Goal: Task Accomplishment & Management: Manage account settings

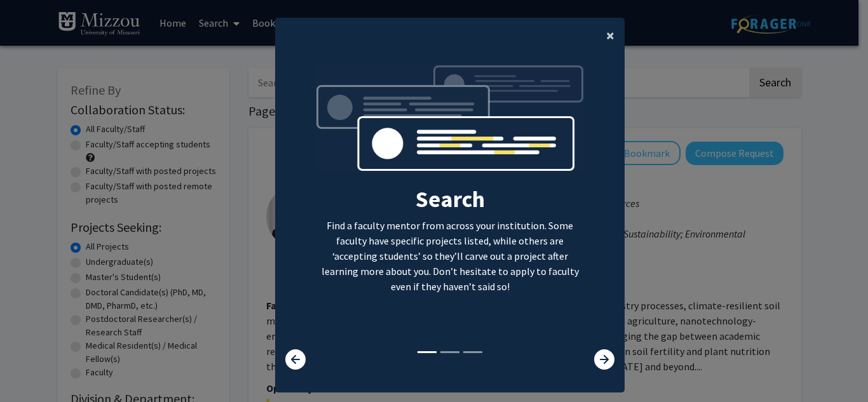
click at [608, 34] on span "×" at bounding box center [610, 35] width 8 height 20
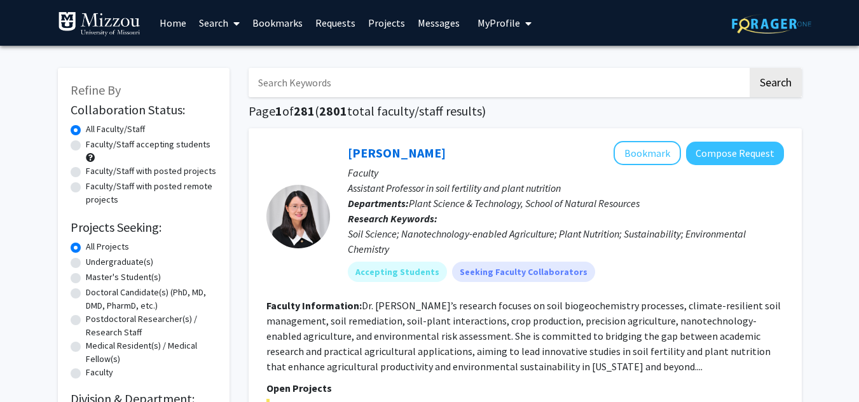
click at [393, 83] on input "Search Keywords" at bounding box center [498, 82] width 499 height 29
click at [491, 17] on span "My Profile" at bounding box center [498, 23] width 43 height 13
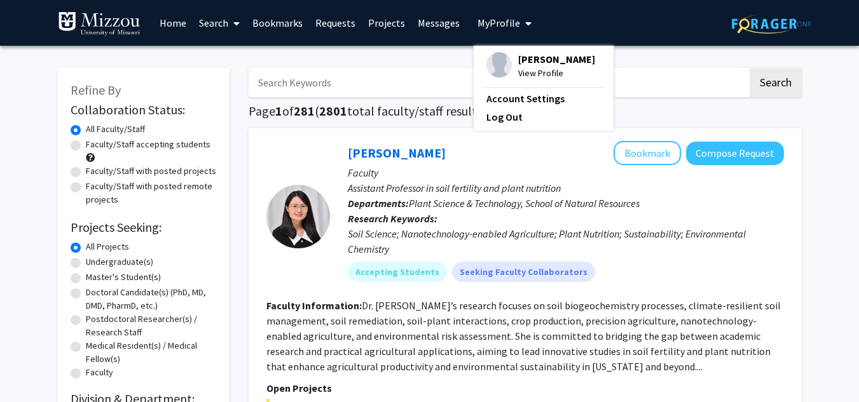
click at [380, 82] on input "Search Keywords" at bounding box center [498, 82] width 499 height 29
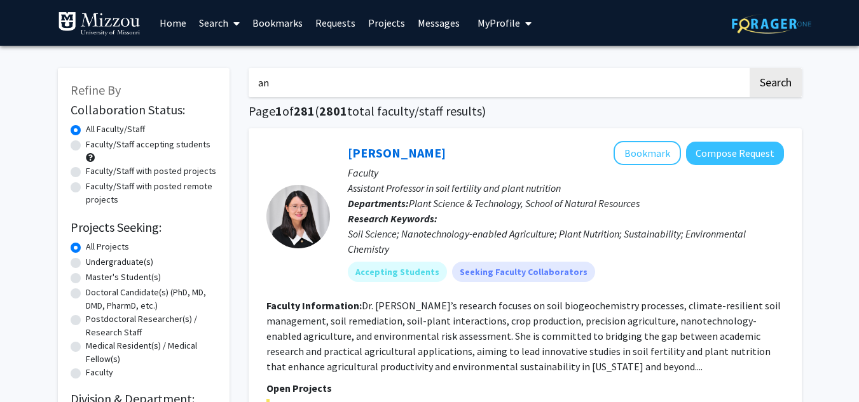
drag, startPoint x: 312, startPoint y: 87, endPoint x: 222, endPoint y: 84, distance: 89.7
paste input "esthesiology"
type input "anesthesiology"
click at [749, 68] on button "Search" at bounding box center [775, 82] width 52 height 29
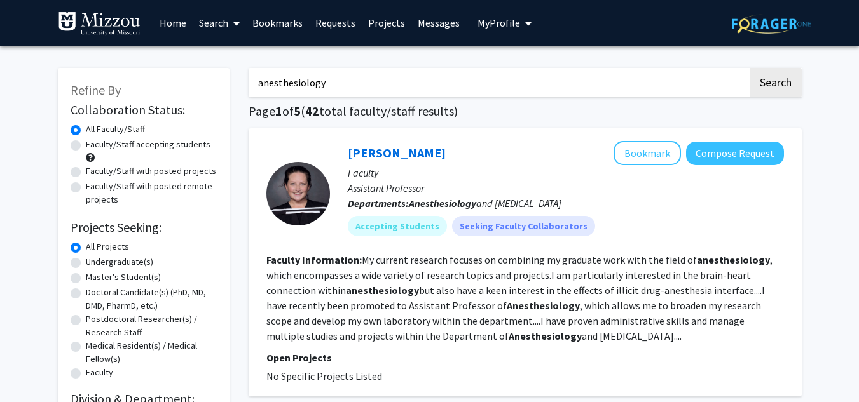
click at [498, 26] on span "My Profile" at bounding box center [498, 23] width 43 height 13
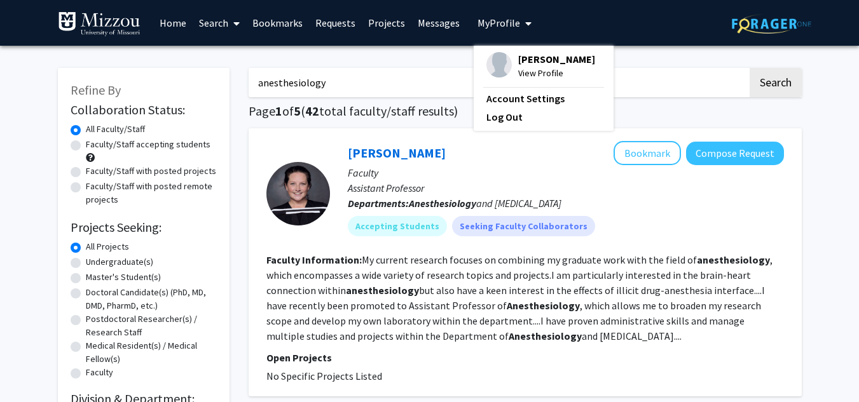
click at [505, 63] on fg-profile-picture at bounding box center [498, 66] width 25 height 28
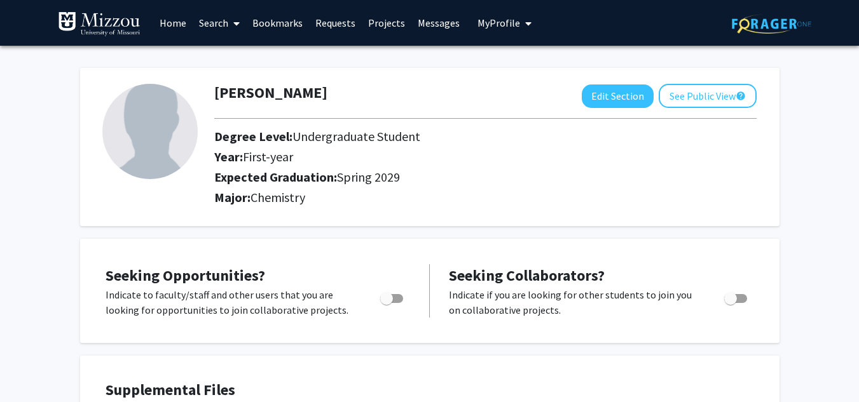
click at [155, 129] on img at bounding box center [149, 131] width 95 height 95
click at [396, 299] on span "Toggle" at bounding box center [391, 298] width 23 height 9
click at [386, 303] on input "Are you actively seeking opportunities?" at bounding box center [386, 303] width 1 height 1
click at [393, 294] on span "Toggle" at bounding box center [396, 298] width 13 height 13
click at [386, 303] on input "Are you actively seeking opportunities?" at bounding box center [386, 303] width 1 height 1
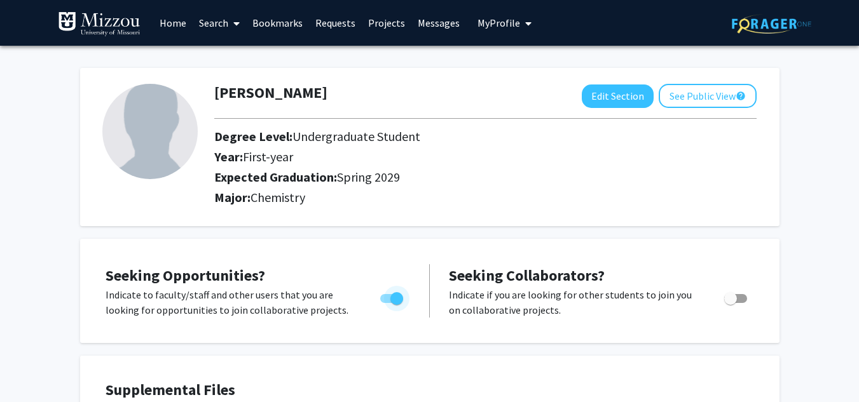
checkbox input "false"
click at [625, 92] on button "Edit Section" at bounding box center [618, 97] width 72 height 24
select select "first-year"
select select "45: spring_2029"
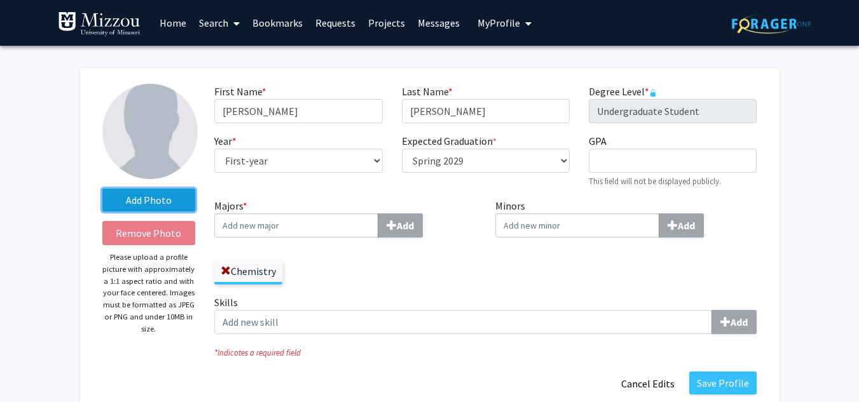
click at [155, 195] on label "Add Photo" at bounding box center [148, 200] width 93 height 23
click at [0, 0] on input "Add Photo" at bounding box center [0, 0] width 0 height 0
click at [149, 198] on label "Add Photo" at bounding box center [148, 200] width 93 height 23
click at [0, 0] on input "Add Photo" at bounding box center [0, 0] width 0 height 0
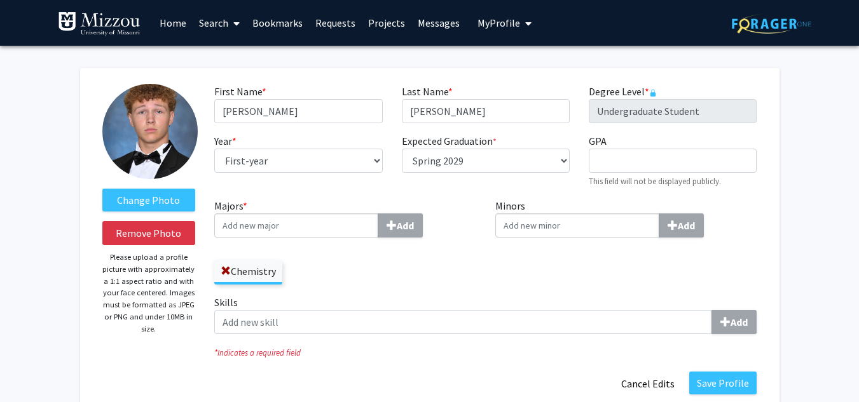
click at [283, 228] on input "Majors * Add" at bounding box center [296, 226] width 164 height 24
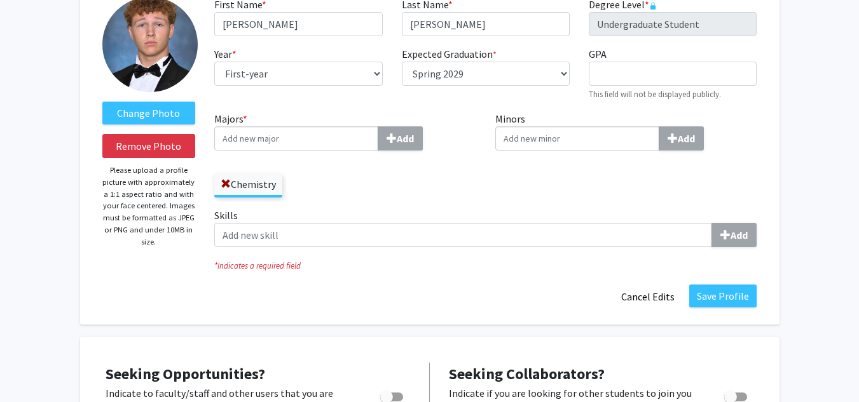
scroll to position [88, 0]
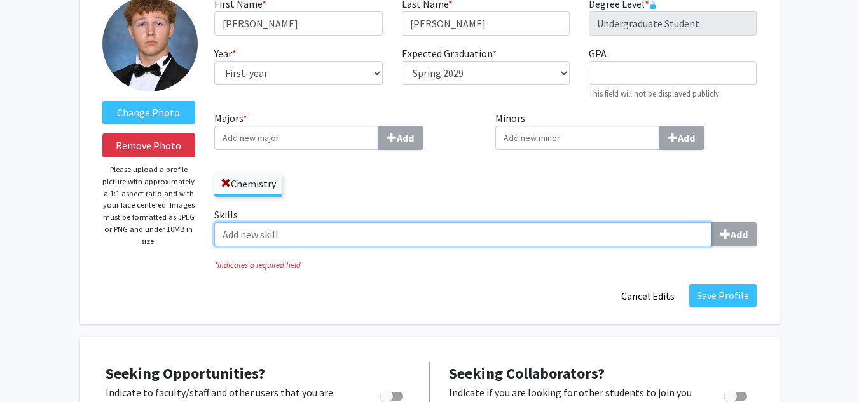
click at [299, 224] on input "Skills Add" at bounding box center [463, 234] width 498 height 24
type input "I"
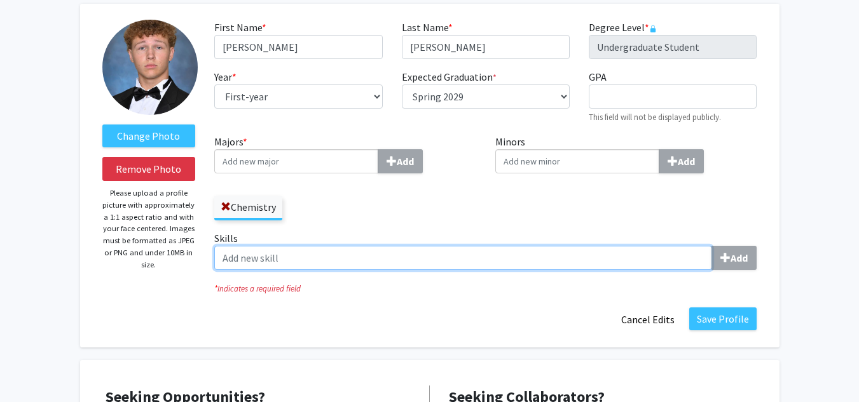
paste input "Laboratory techniques (titrations, spectroscopy, chromatography) Data analysis …"
type input "Laboratory techniques (titrations, spectroscopy, chromatography) Data analysis …"
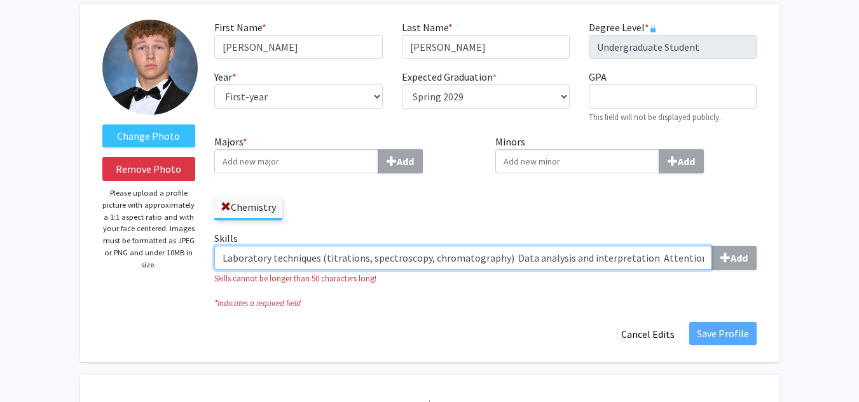
scroll to position [0, 1082]
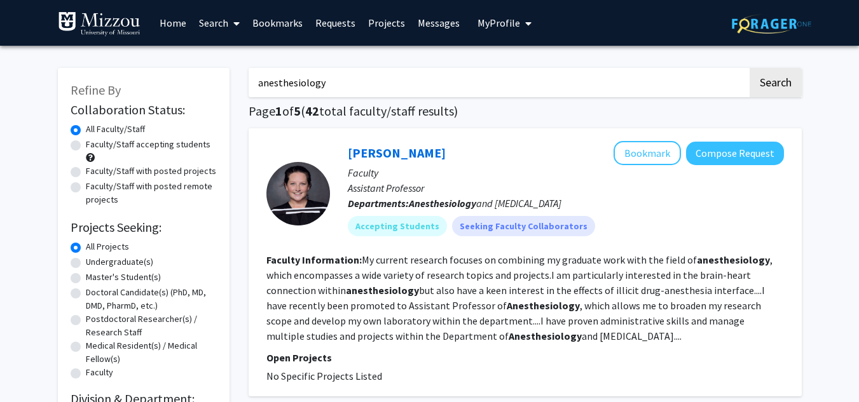
click at [502, 15] on button "My Profile" at bounding box center [505, 23] width 62 height 46
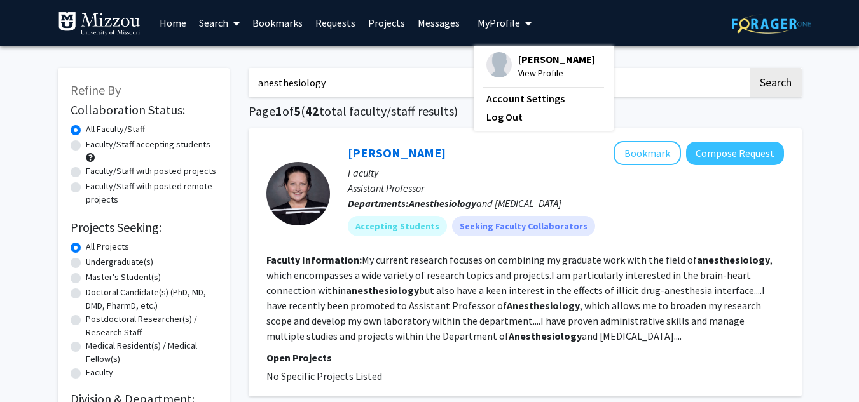
click at [518, 64] on span "[PERSON_NAME]" at bounding box center [556, 59] width 77 height 14
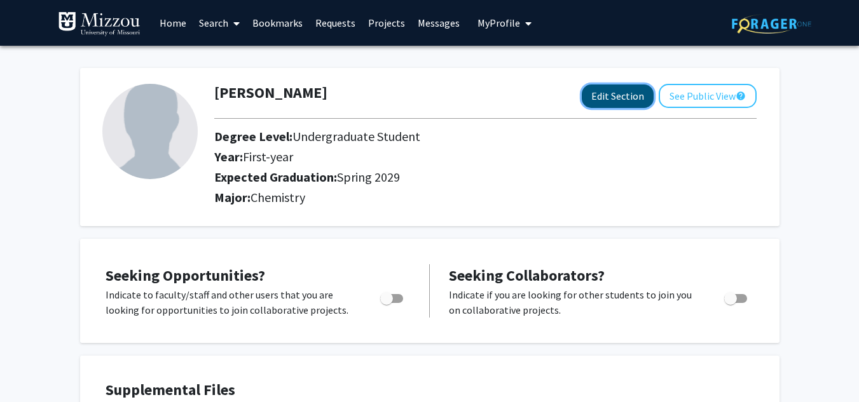
click at [591, 98] on button "Edit Section" at bounding box center [618, 97] width 72 height 24
select select "first-year"
select select "45: spring_2029"
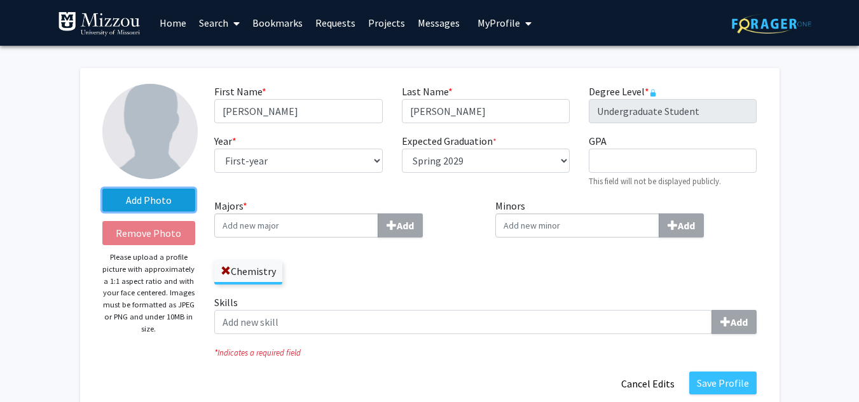
click at [148, 195] on label "Add Photo" at bounding box center [148, 200] width 93 height 23
click at [0, 0] on input "Add Photo" at bounding box center [0, 0] width 0 height 0
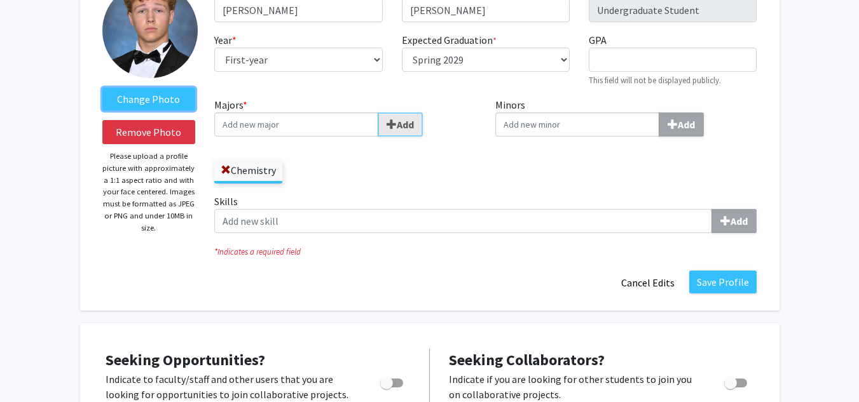
scroll to position [102, 0]
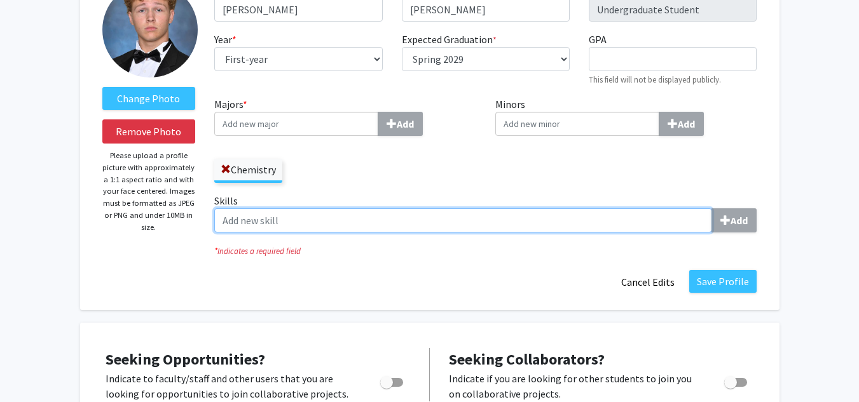
click at [297, 215] on input "Skills Add" at bounding box center [463, 220] width 498 height 24
paste input "Laboratory techniques (titrations, spectroscopy, chromatography) Data analysis …"
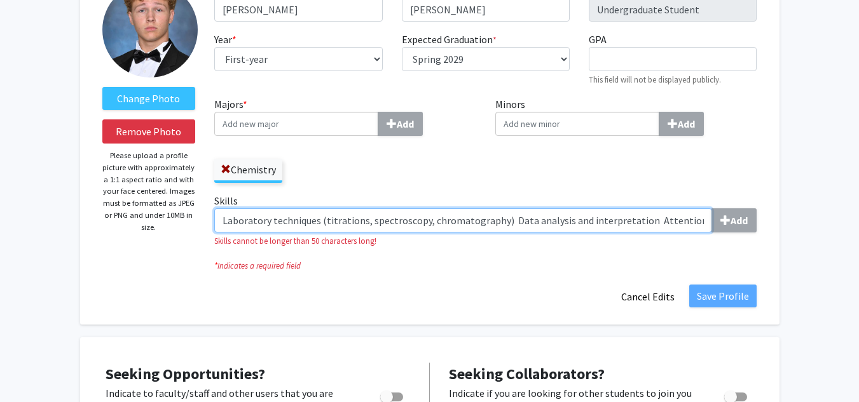
scroll to position [0, 1082]
click at [246, 221] on input "Laboratory techniques (titrations, spectroscopy, chromatography) Data analysis …" at bounding box center [463, 220] width 498 height 24
drag, startPoint x: 224, startPoint y: 220, endPoint x: 825, endPoint y: 264, distance: 603.0
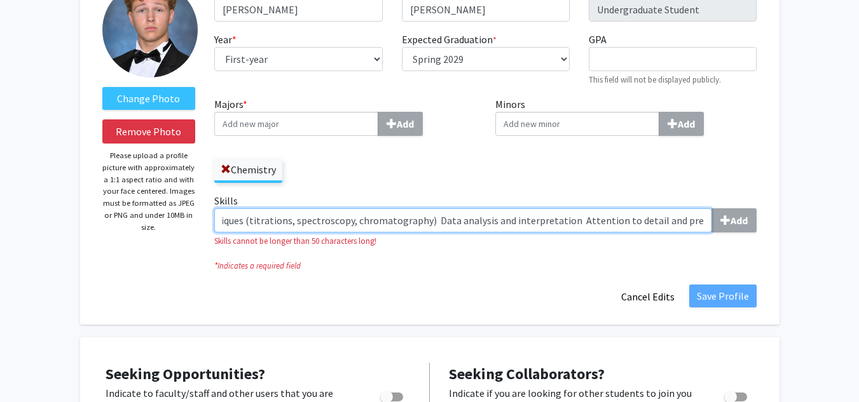
type input "Laboratory techniques (titrations, spectroscopy, chromatography) Data analysis …"
drag, startPoint x: 706, startPoint y: 222, endPoint x: 186, endPoint y: 224, distance: 520.6
click at [186, 224] on form "Change Photo Remove Photo Please upload a profile picture with approximately a …" at bounding box center [430, 145] width 674 height 327
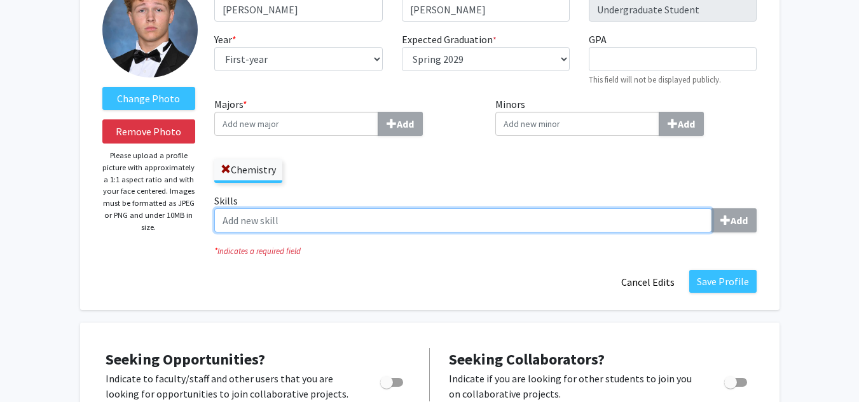
paste input "I’m a chemistry major interested in anesthesiology, with skills in lab work, da…"
type input "I’m a chemistry major interested in anesthesiology, with skills in lab work, da…"
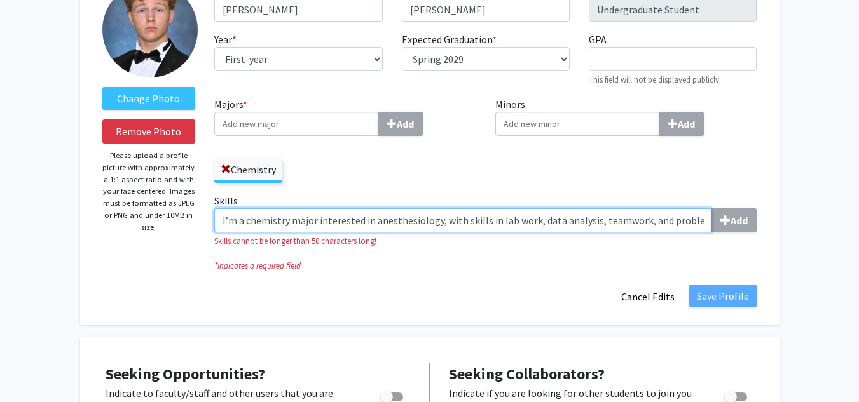
drag, startPoint x: 704, startPoint y: 222, endPoint x: 192, endPoint y: 225, distance: 512.3
click at [192, 225] on form "Change Photo Remove Photo Please upload a profile picture with approximately a …" at bounding box center [430, 145] width 674 height 327
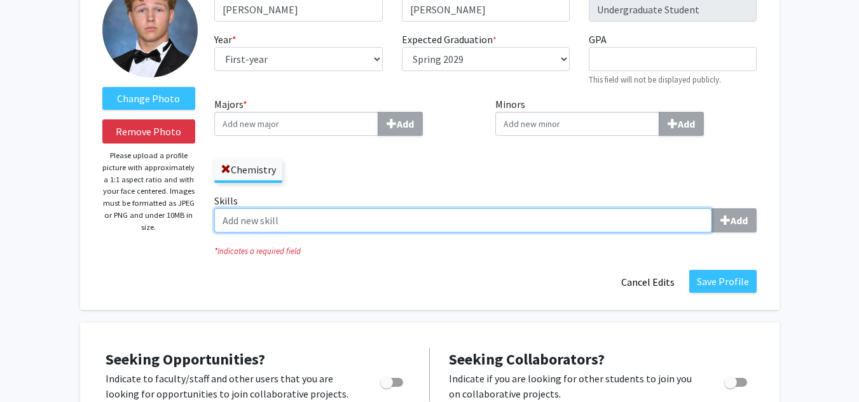
paste input "Laboratory techniques (titrations, spectroscopy, chromatography)"
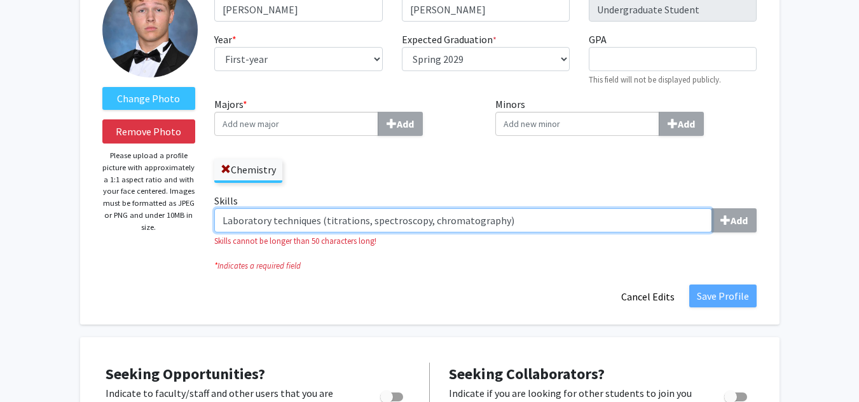
drag, startPoint x: 507, startPoint y: 227, endPoint x: 320, endPoint y: 224, distance: 186.9
click at [320, 224] on input "Laboratory techniques (titrations, spectroscopy, chromatography)" at bounding box center [463, 220] width 498 height 24
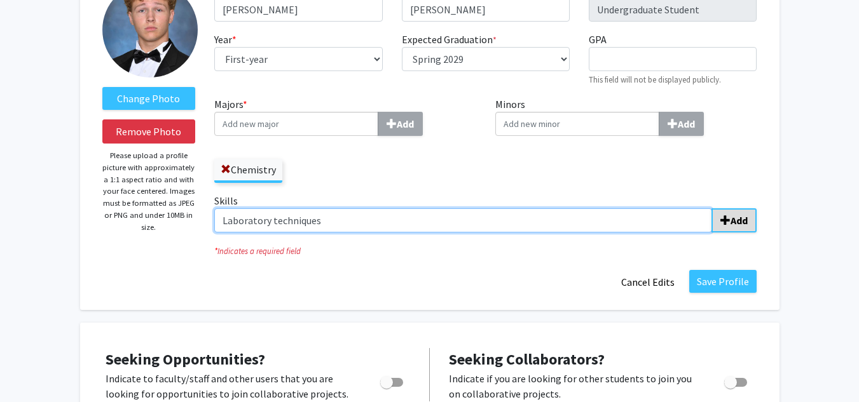
type input "Laboratory techniques"
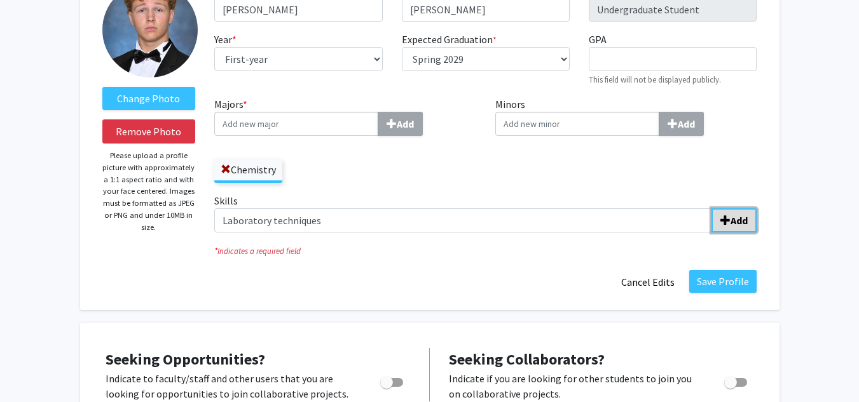
click at [726, 219] on span "submit" at bounding box center [725, 220] width 10 height 10
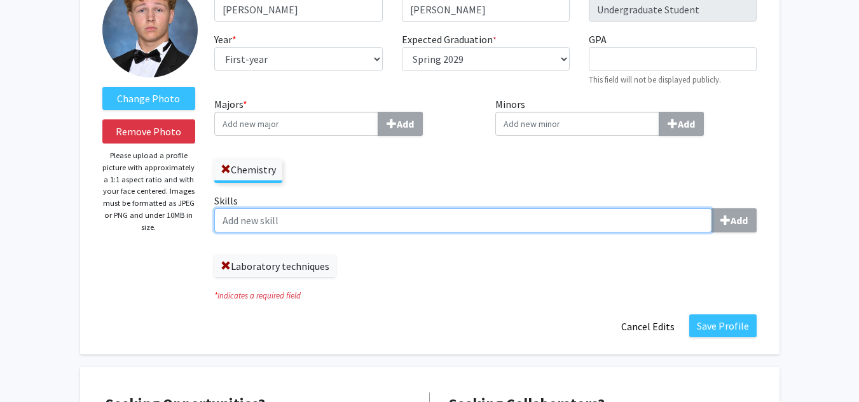
click at [254, 226] on input "Skills Add" at bounding box center [463, 220] width 498 height 24
paste input "Data analysis and interpretation"
type input "Data analysis and interpretation"
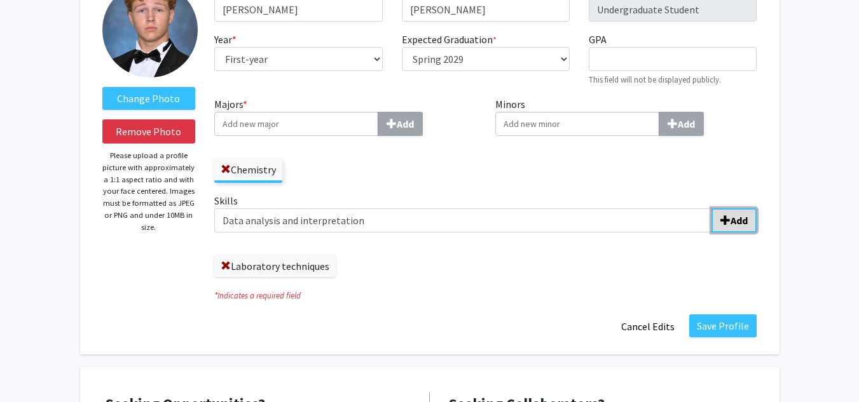
click at [720, 220] on span "submit" at bounding box center [725, 220] width 10 height 10
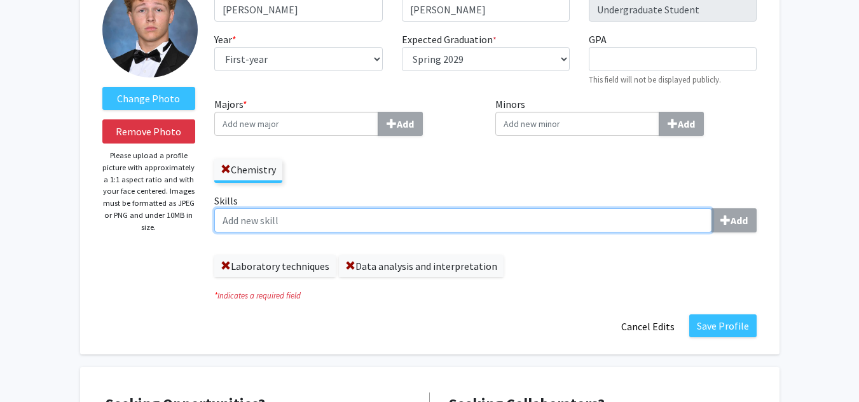
click at [254, 221] on input "Skills Add" at bounding box center [463, 220] width 498 height 24
paste input "Attention to detail and precision"
type input "Attention to detail and precision"
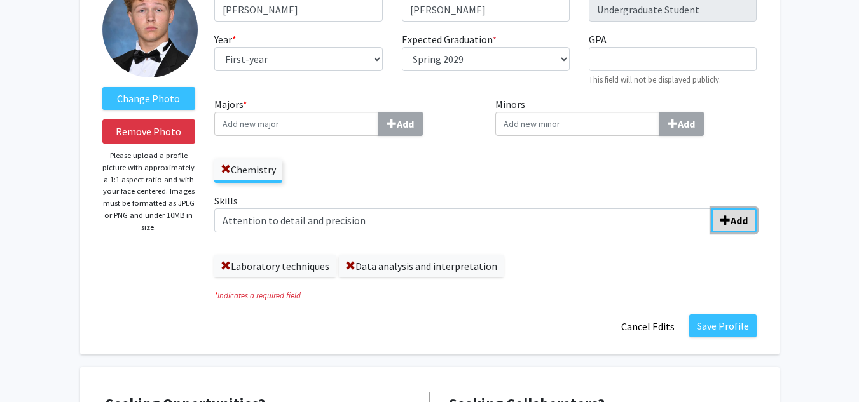
click at [721, 222] on span "submit" at bounding box center [725, 220] width 10 height 10
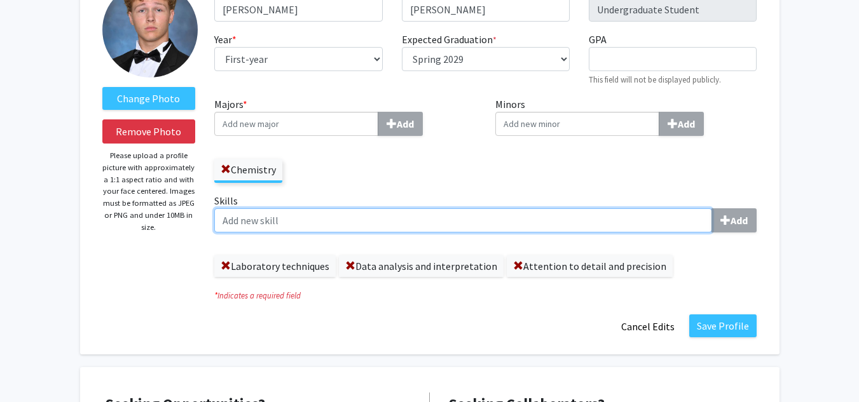
click at [268, 220] on input "Skills Add" at bounding box center [463, 220] width 498 height 24
paste input "Critical thinking and problem-solving"
type input "Critical thinking and problem-solving"
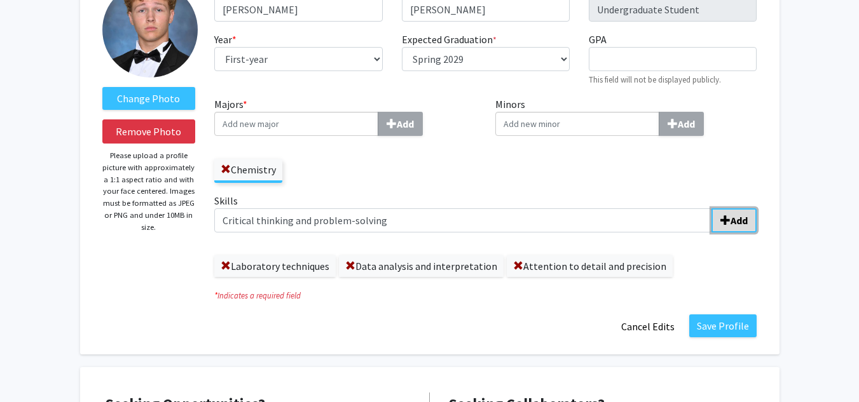
click at [736, 220] on b "Add" at bounding box center [738, 220] width 17 height 13
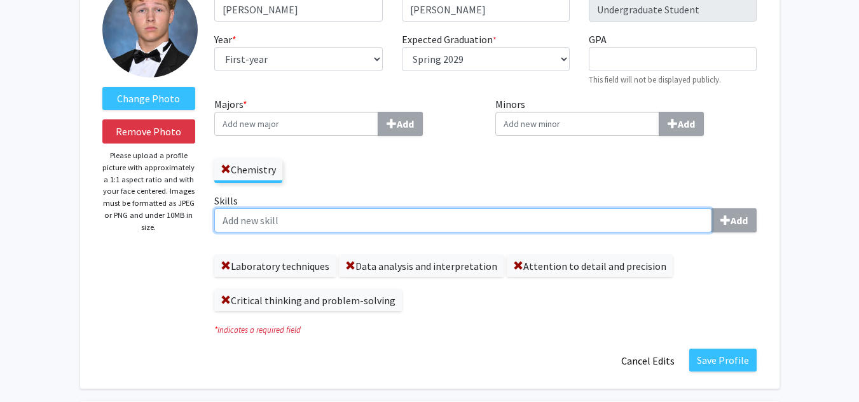
click at [253, 219] on input "Skills Add" at bounding box center [463, 220] width 498 height 24
paste input "Team collaboration and communication"
type input "Team collaboration and communication"
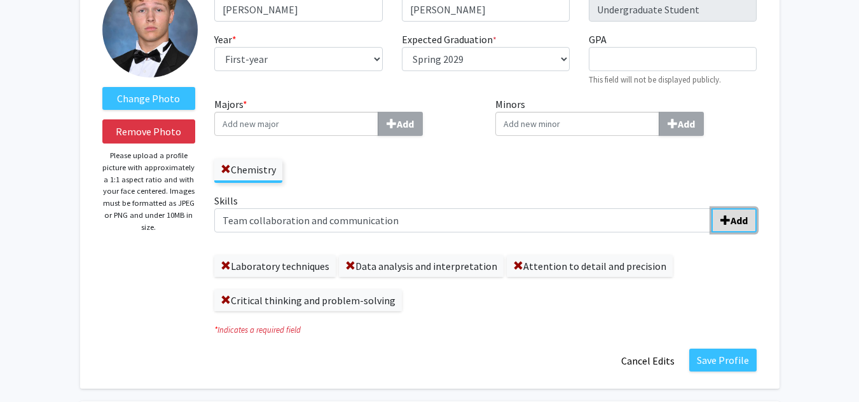
click at [727, 215] on span "submit" at bounding box center [725, 220] width 10 height 10
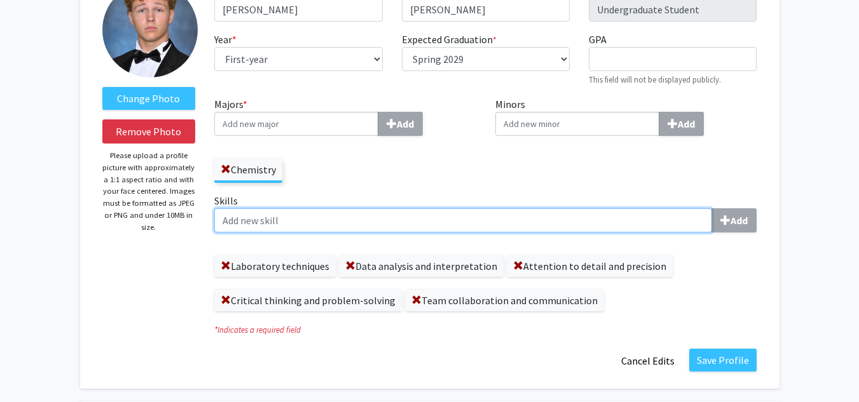
click at [247, 224] on input "Skills Add" at bounding box center [463, 220] width 498 height 24
paste input "Time management and organization"
type input "Time management and organization"
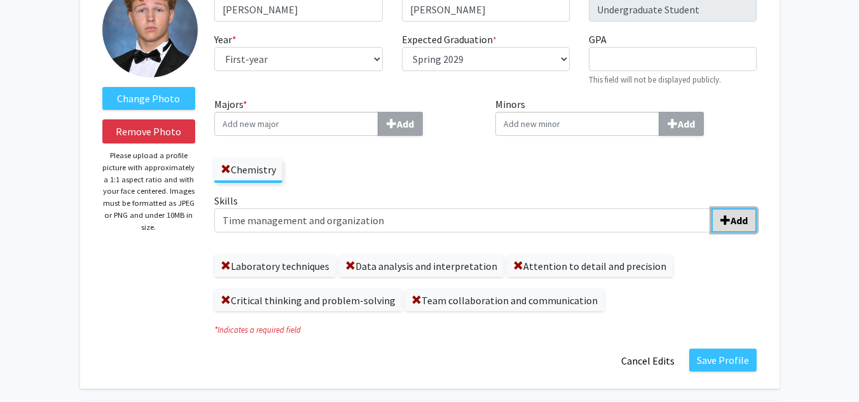
click at [720, 209] on button "Add" at bounding box center [733, 220] width 45 height 24
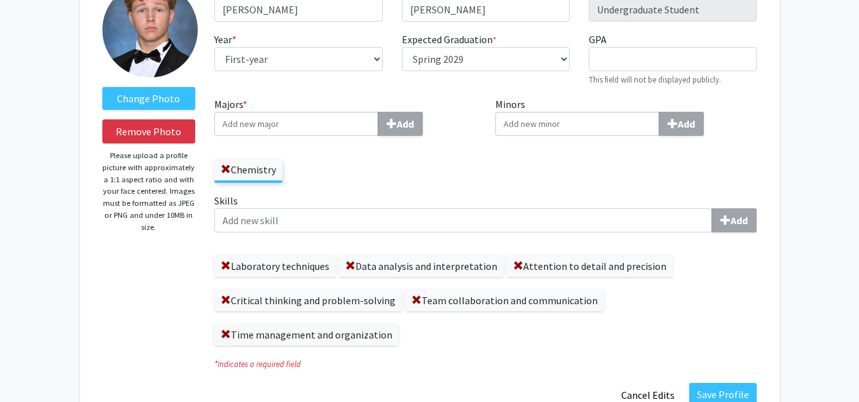
scroll to position [146, 0]
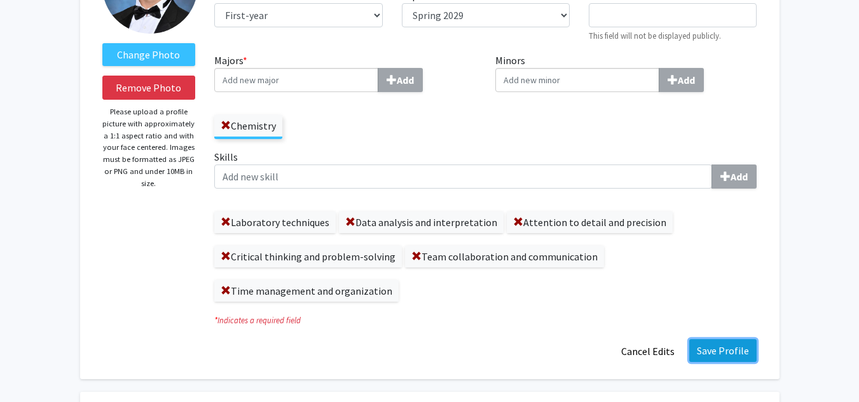
click at [718, 358] on button "Save Profile" at bounding box center [722, 350] width 67 height 23
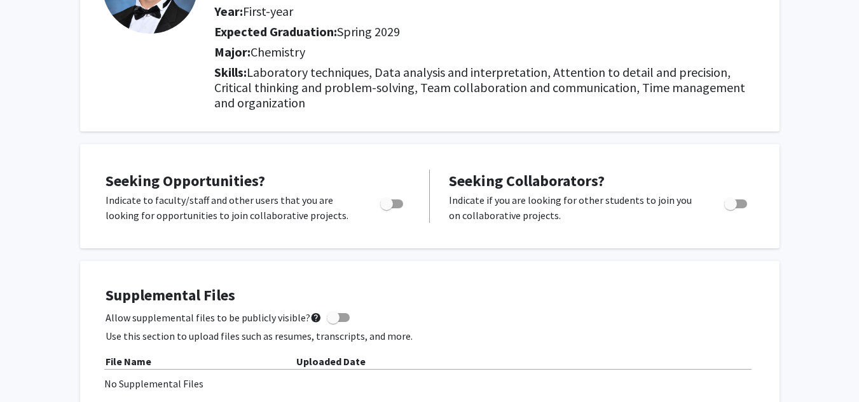
scroll to position [0, 0]
